Goal: Transaction & Acquisition: Download file/media

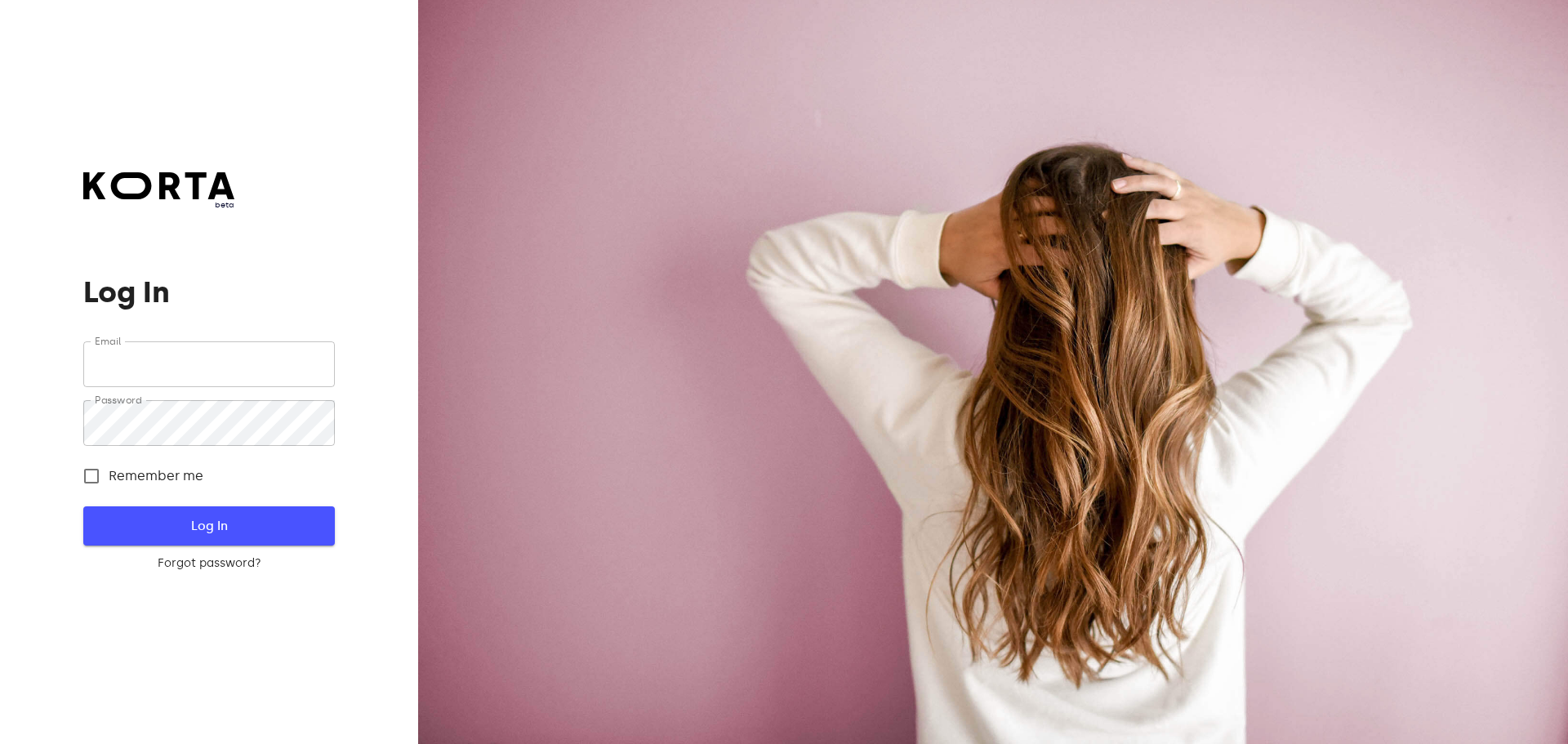
type input "[EMAIL_ADDRESS][DOMAIN_NAME]"
click at [266, 532] on span "Log In" at bounding box center [209, 525] width 198 height 22
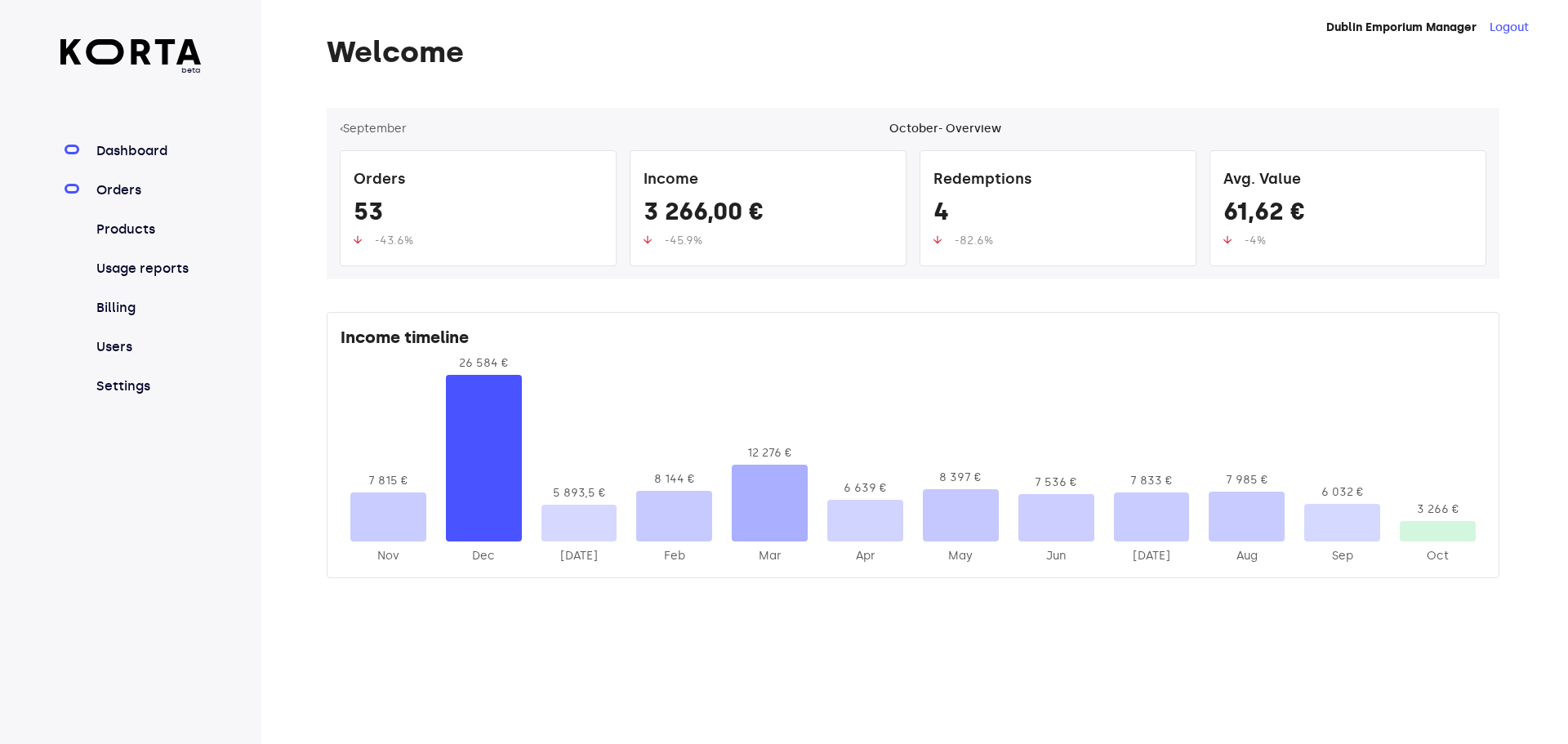
click at [129, 190] on link "Orders" at bounding box center [147, 190] width 108 height 20
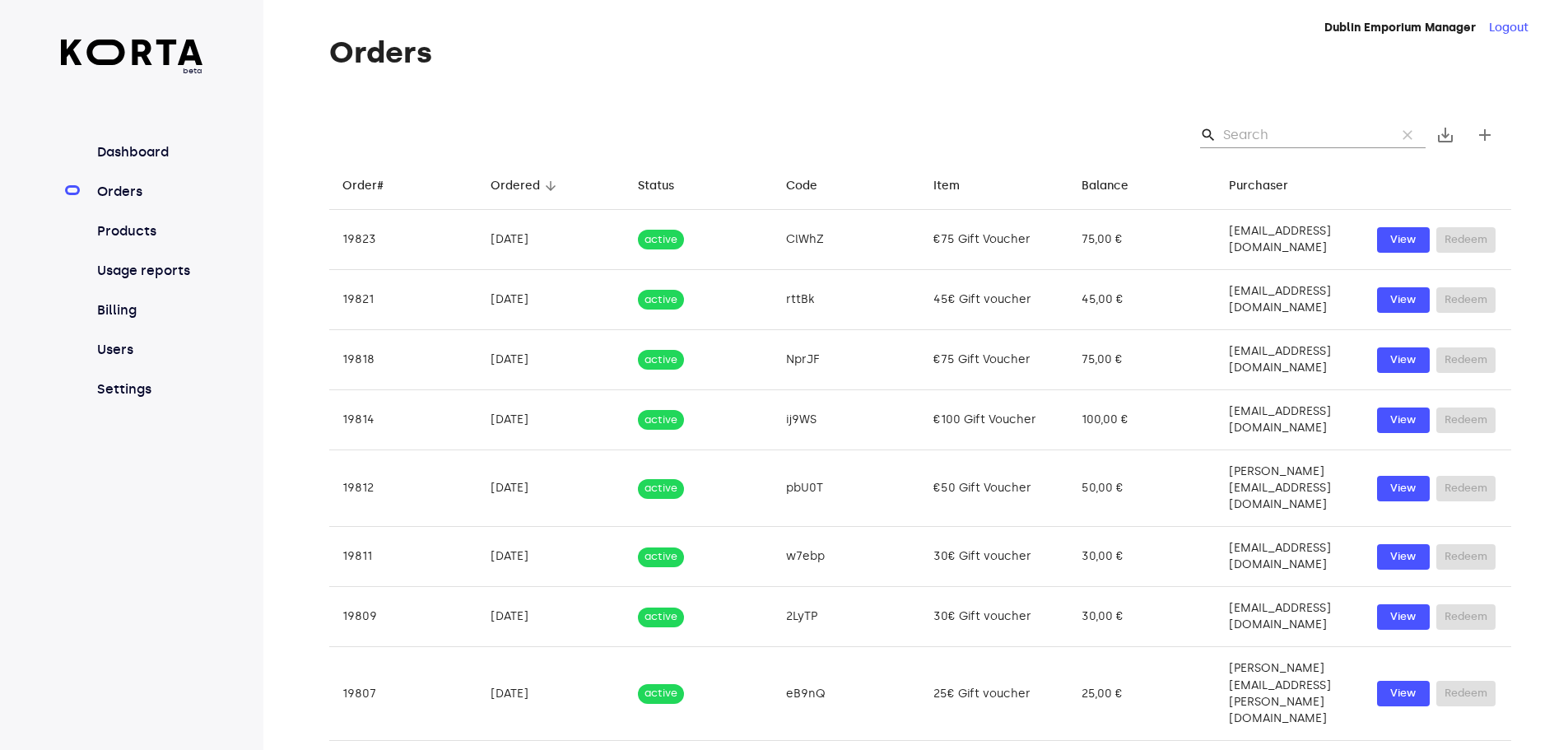
click at [1242, 136] on input "Search" at bounding box center [1303, 135] width 160 height 27
type input "2025-"
click at [1299, 131] on input "2025-" at bounding box center [1303, 135] width 160 height 27
click at [1281, 138] on input "2025-" at bounding box center [1303, 135] width 160 height 27
type input "2025-10-"
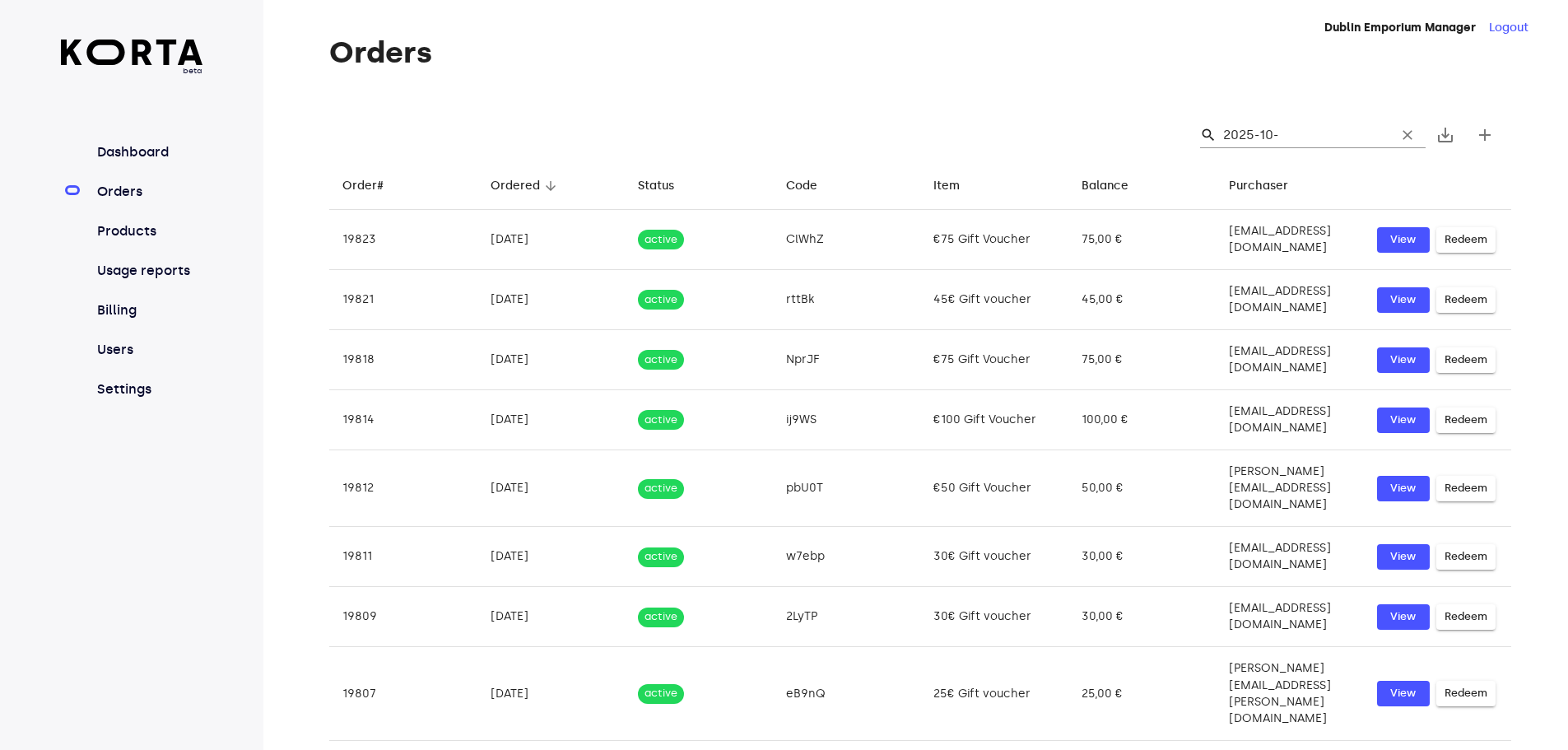
click at [1290, 138] on input "2025-10-" at bounding box center [1303, 135] width 160 height 27
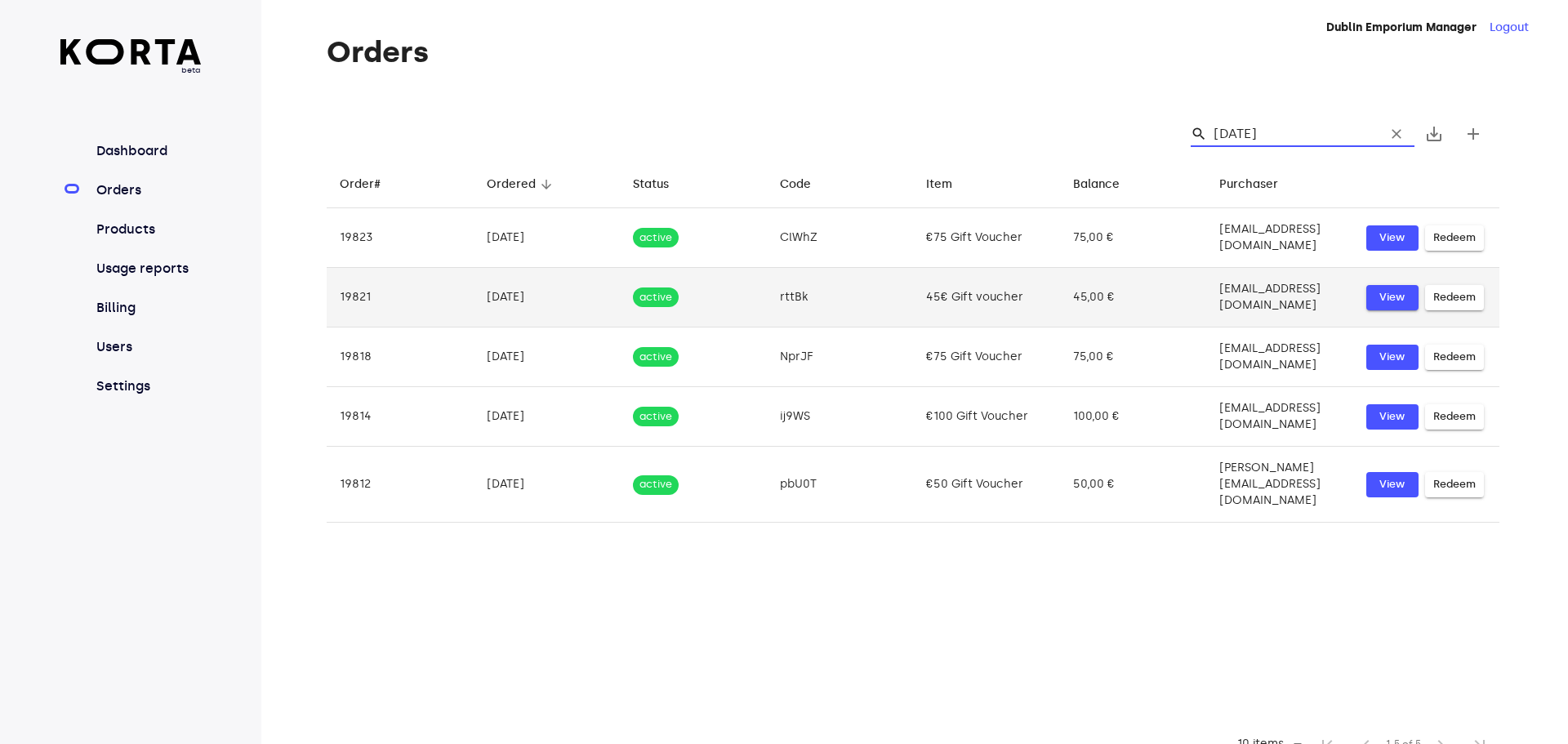
type input "[DATE]"
click at [1378, 289] on span "View" at bounding box center [1393, 298] width 36 height 19
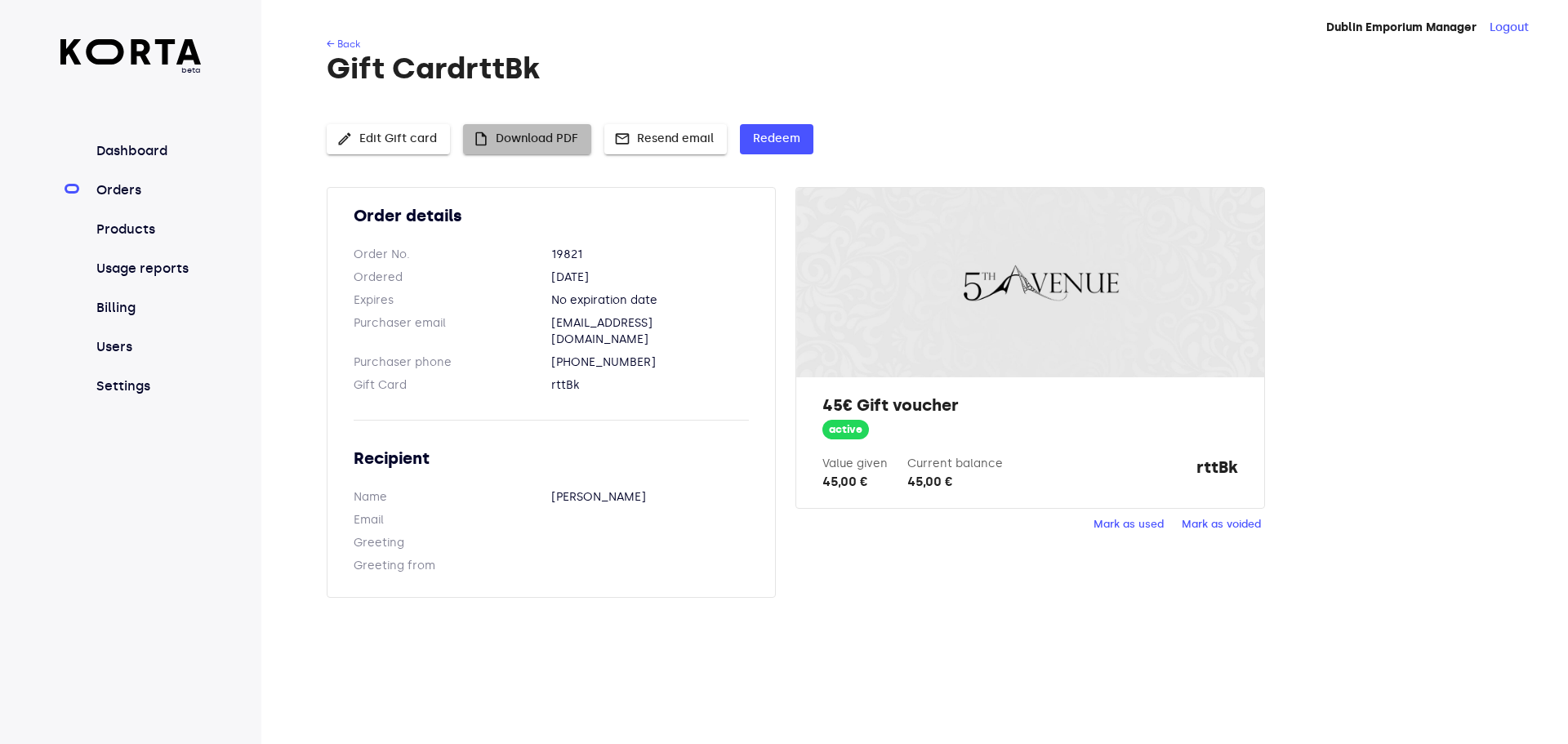
click at [554, 141] on span "insert_drive_file Download PDF" at bounding box center [527, 140] width 102 height 21
